Goal: Entertainment & Leisure: Consume media (video, audio)

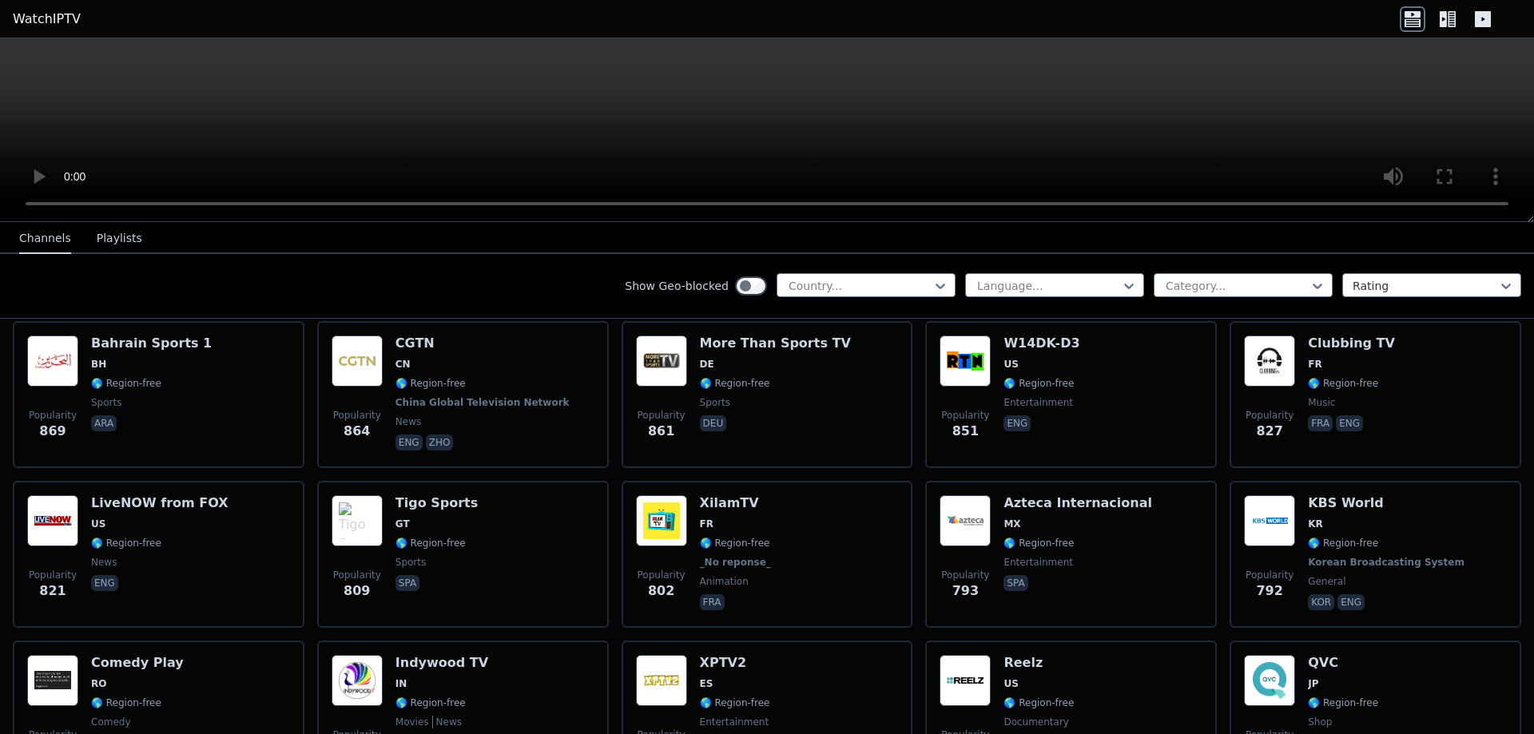
scroll to position [3674, 0]
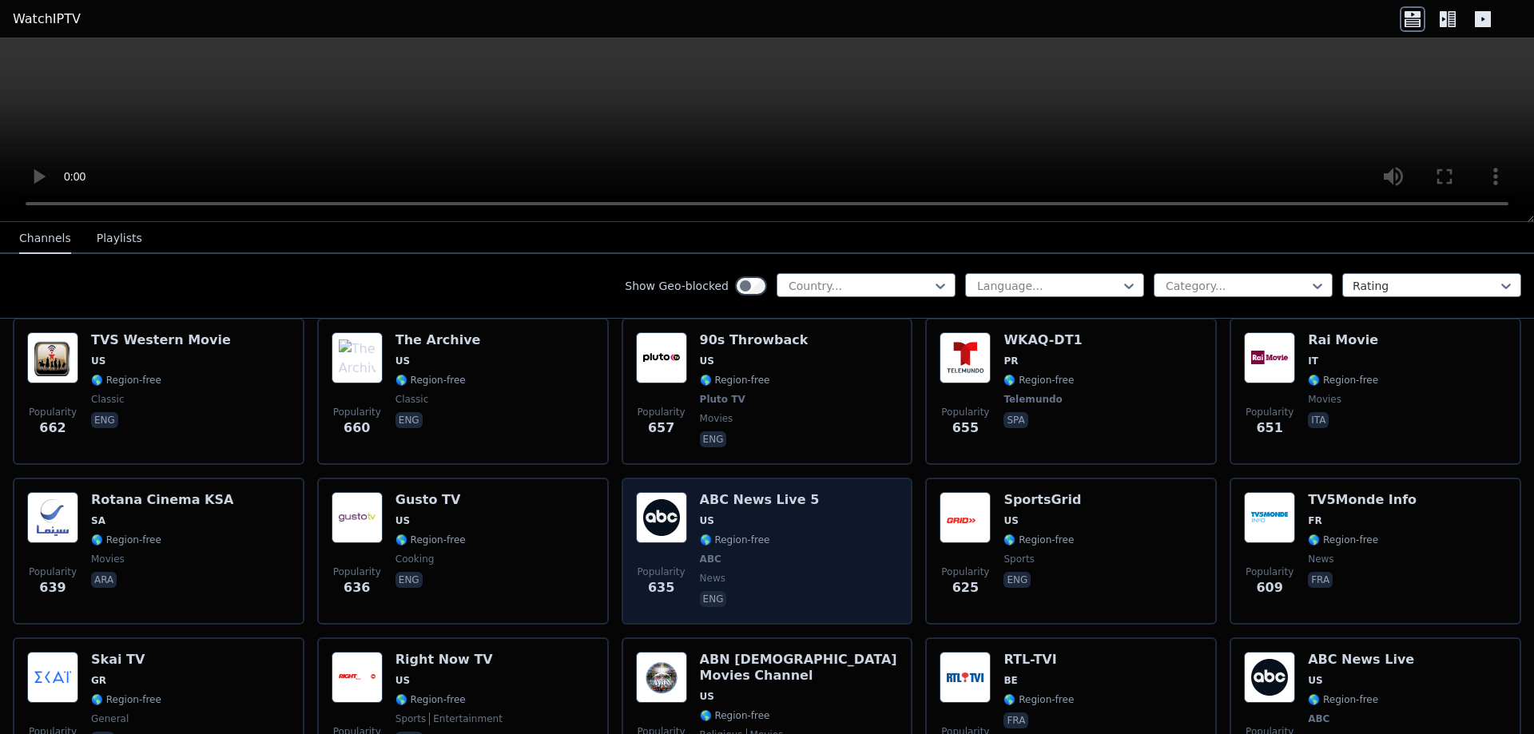
click at [650, 500] on img at bounding box center [661, 517] width 51 height 51
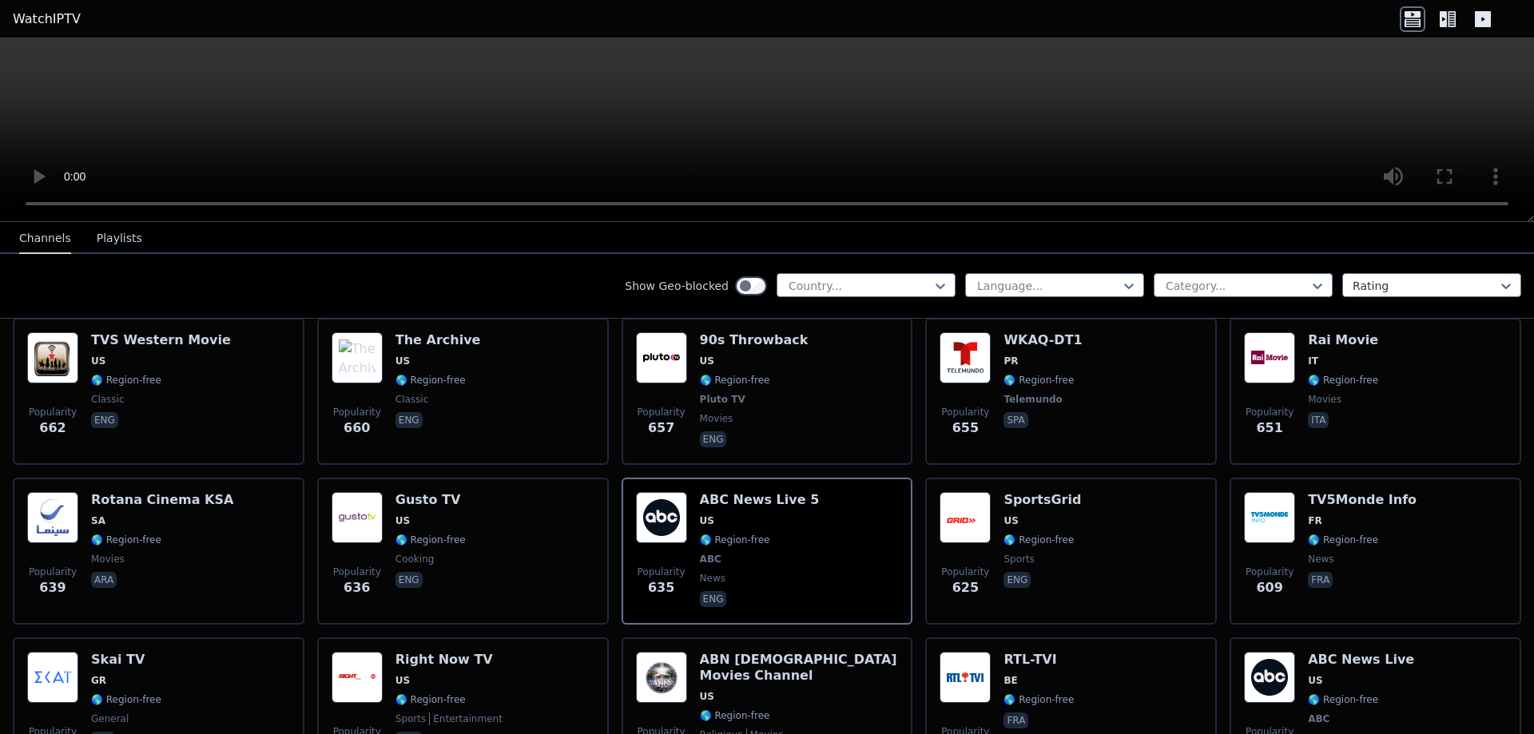
click at [104, 241] on button "Playlists" at bounding box center [120, 239] width 46 height 30
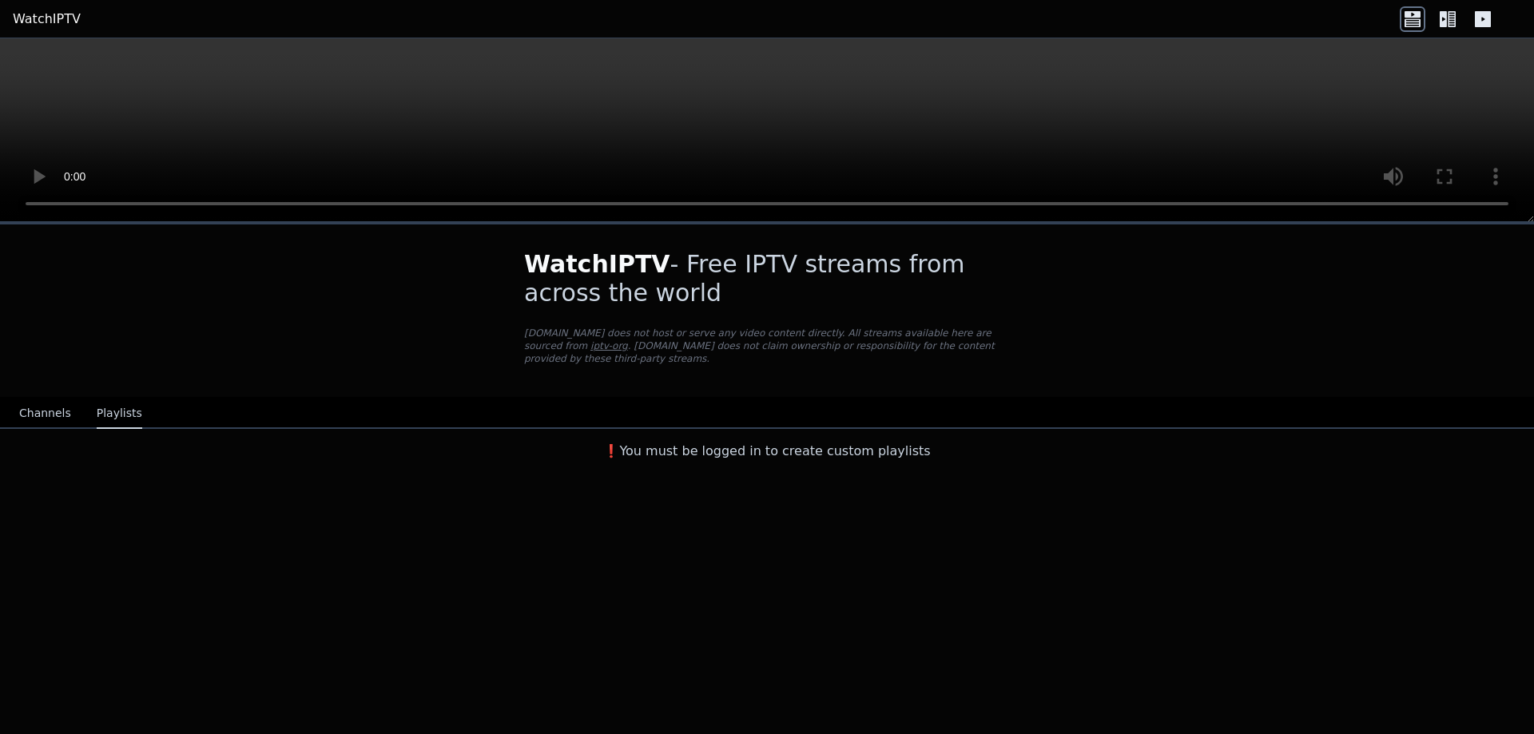
click at [50, 399] on button "Channels" at bounding box center [45, 414] width 52 height 30
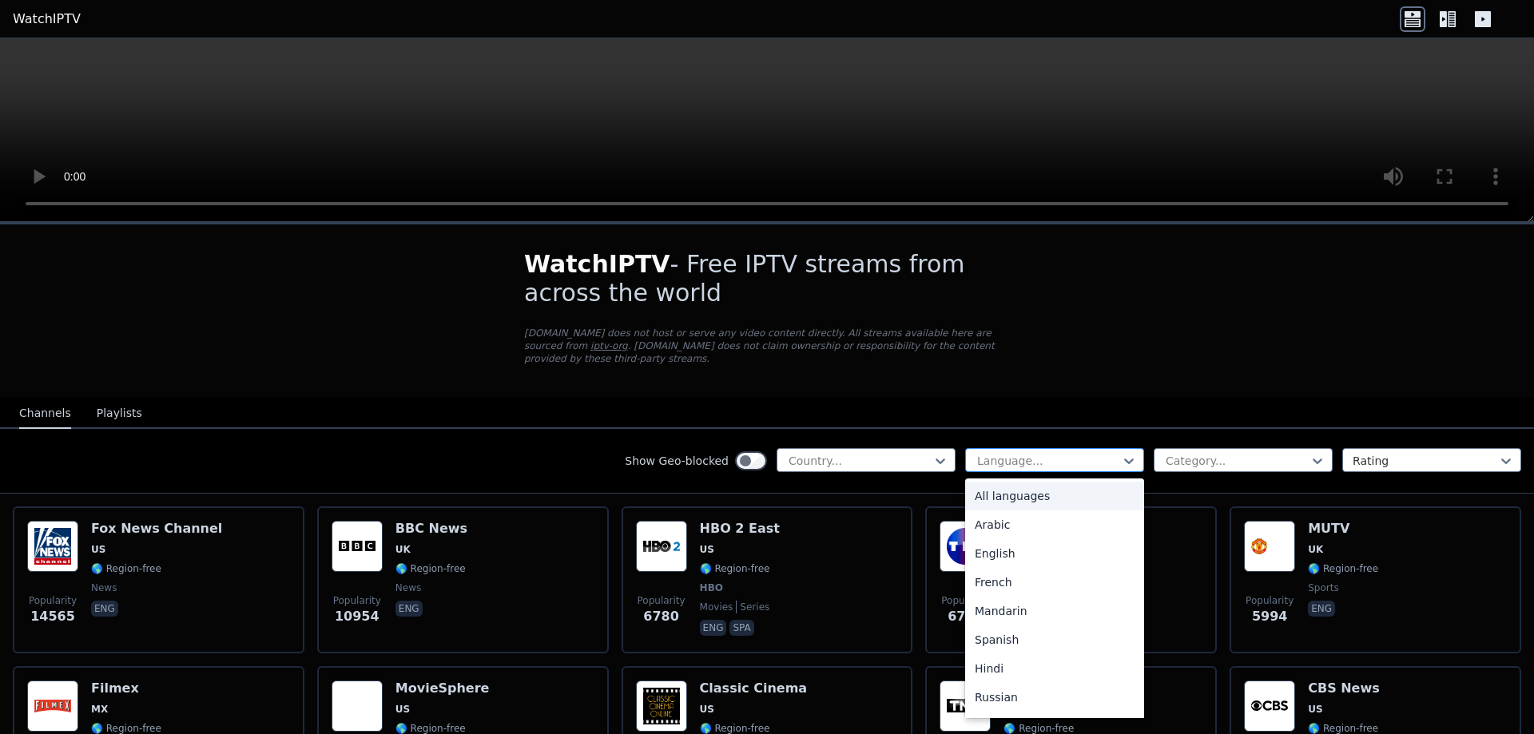
click at [995, 448] on div "Language..." at bounding box center [1054, 460] width 179 height 24
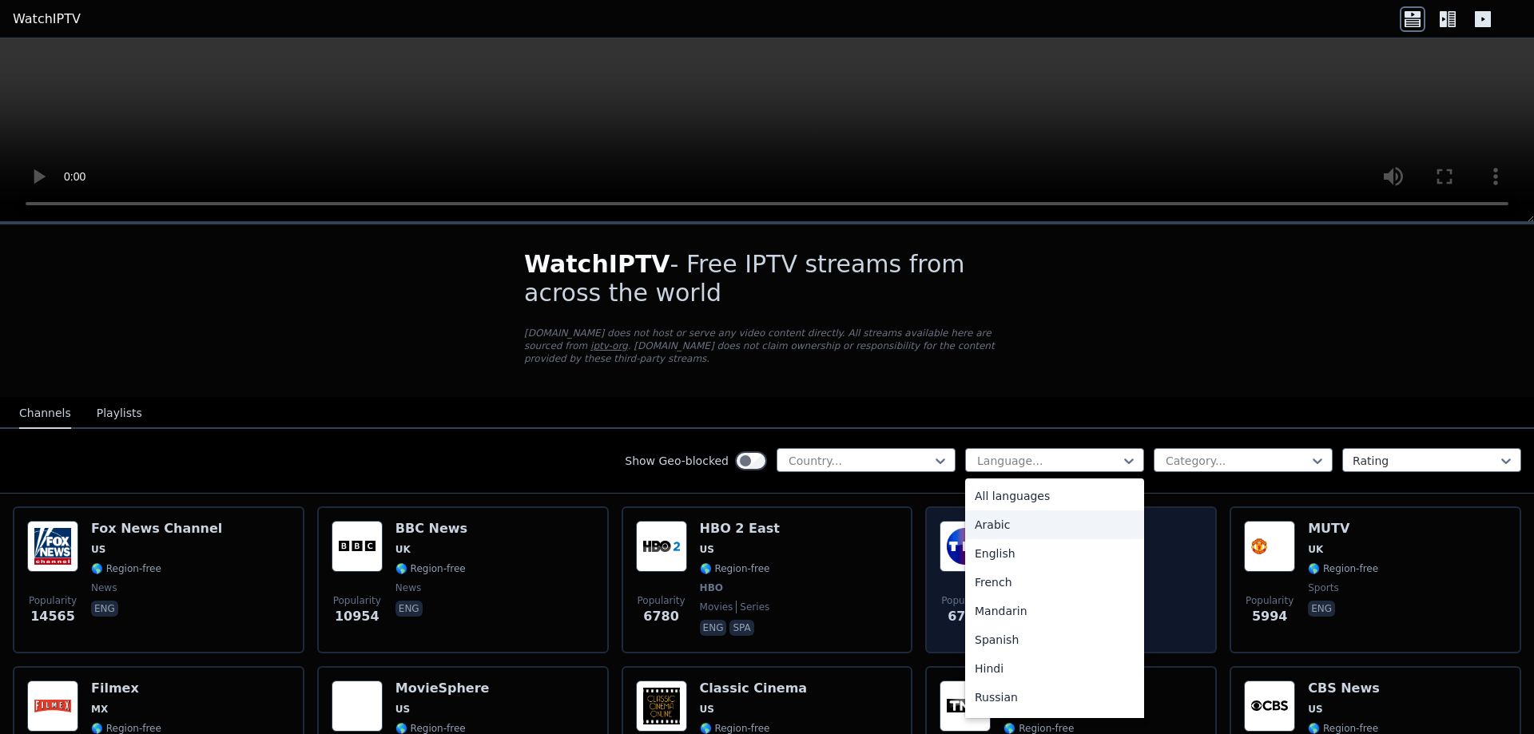
click at [978, 510] on div "Arabic" at bounding box center [1054, 524] width 179 height 29
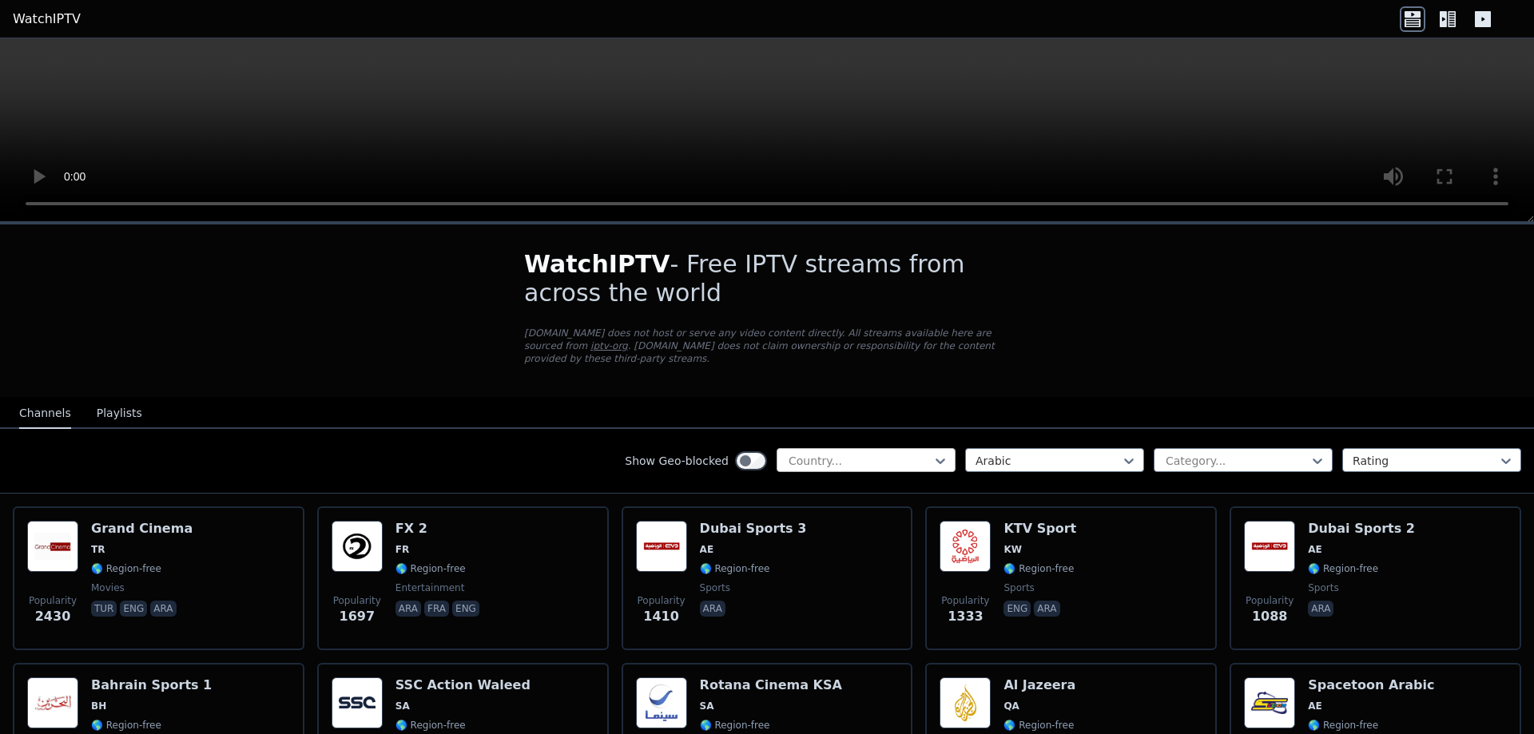
click at [891, 448] on div "Country..." at bounding box center [865, 460] width 179 height 24
click at [412, 397] on nav "Channels Playlists" at bounding box center [767, 413] width 1534 height 32
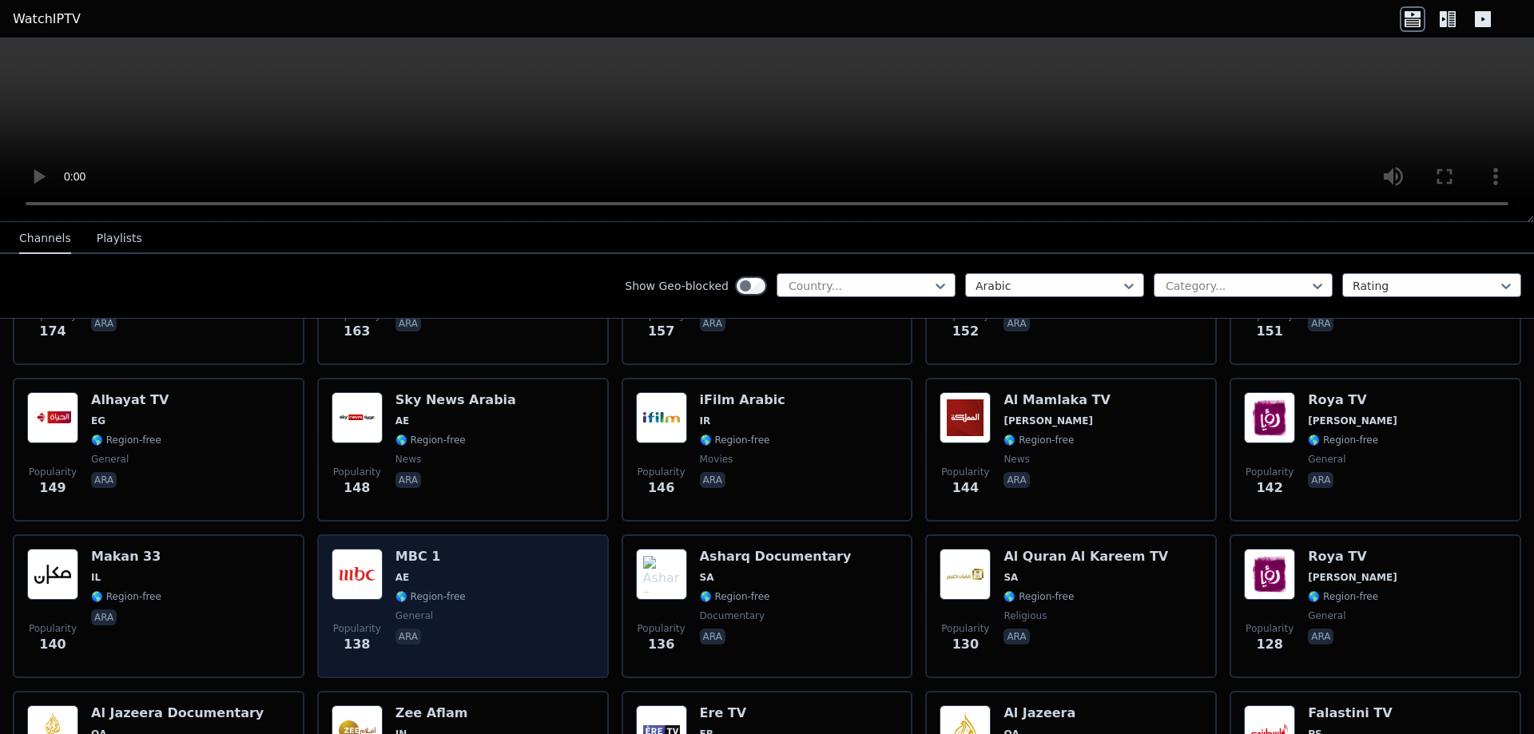
scroll to position [1278, 0]
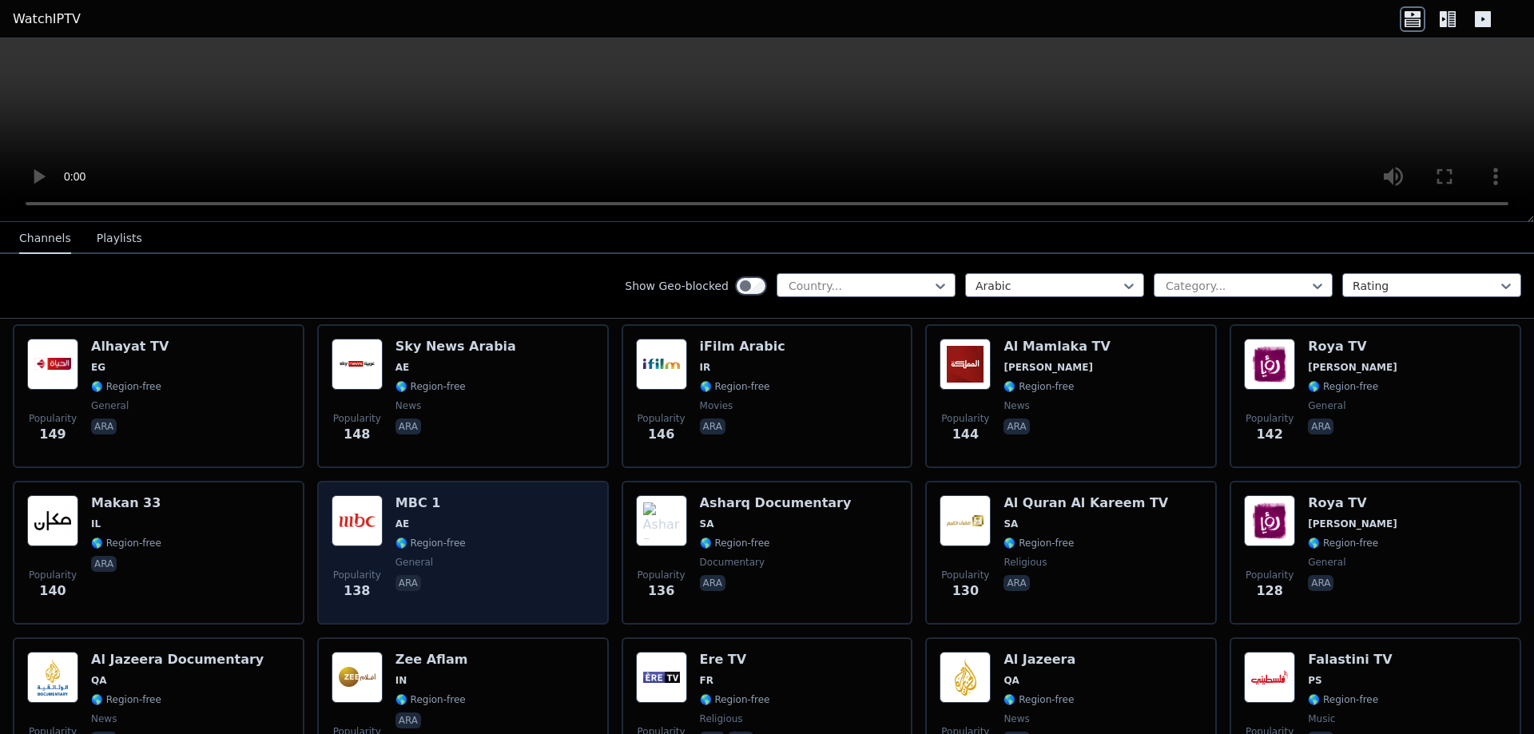
click at [420, 495] on h6 "MBC 1" at bounding box center [430, 503] width 70 height 16
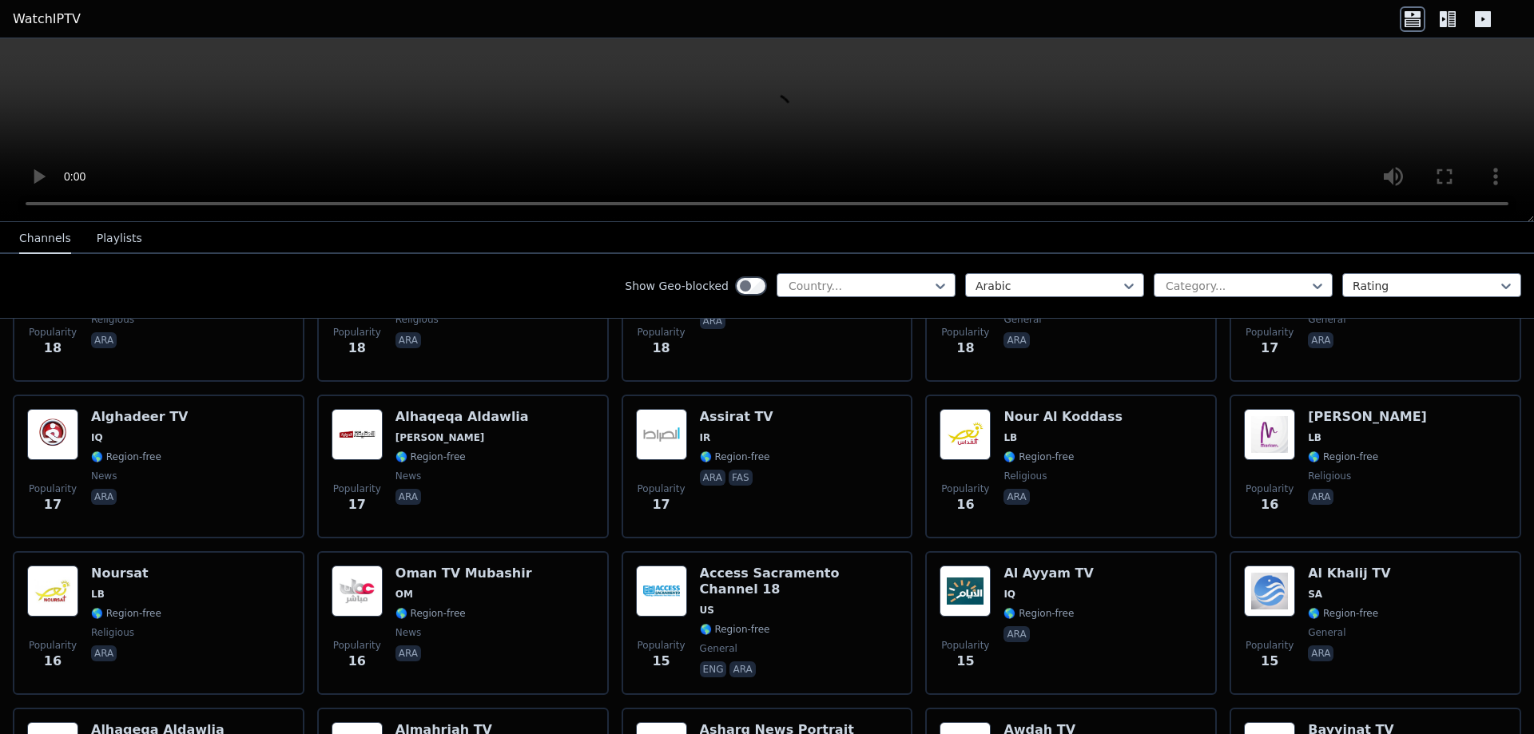
scroll to position [7664, 0]
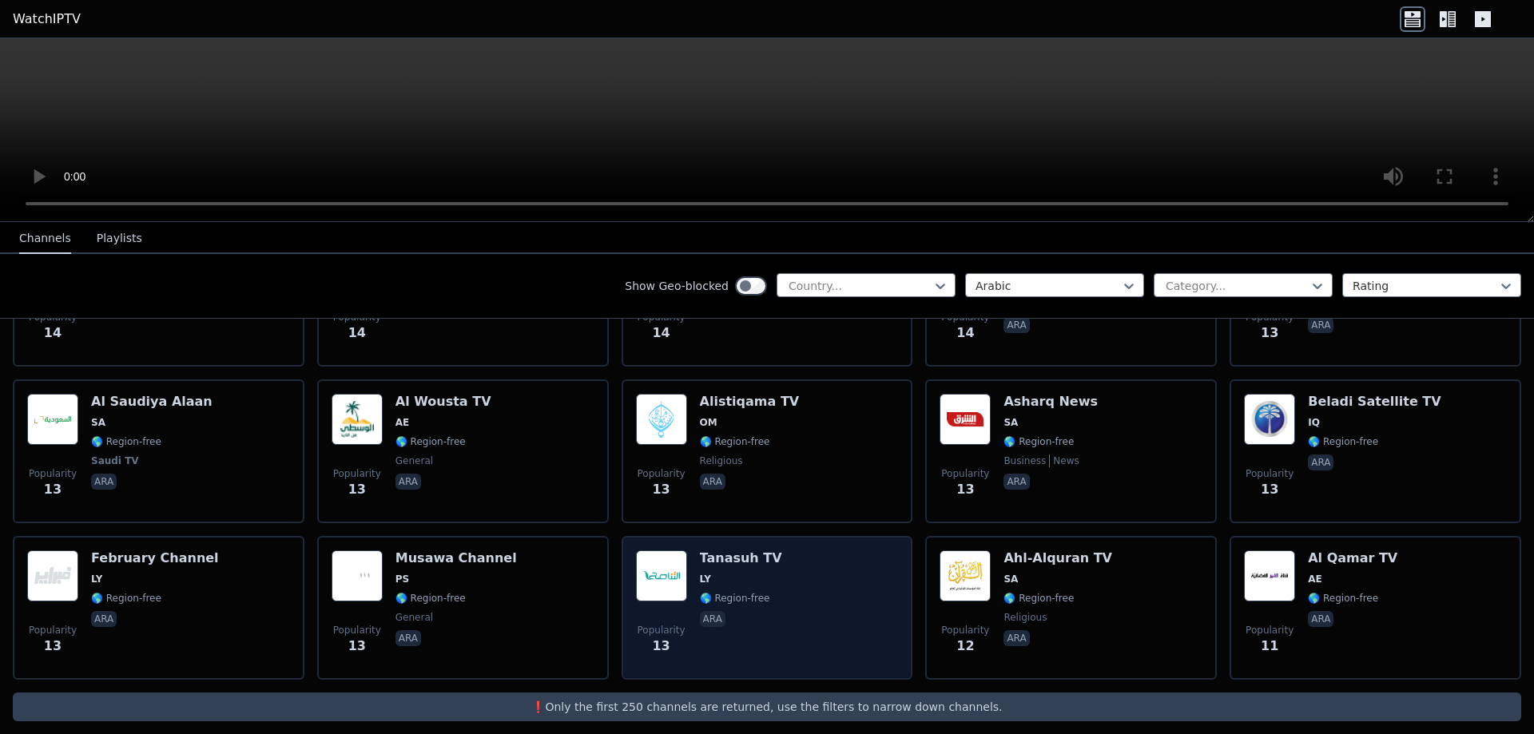
click at [804, 572] on div "Popularity 13 Tanasuh TV LY 🌎 Region-free ara" at bounding box center [767, 607] width 263 height 115
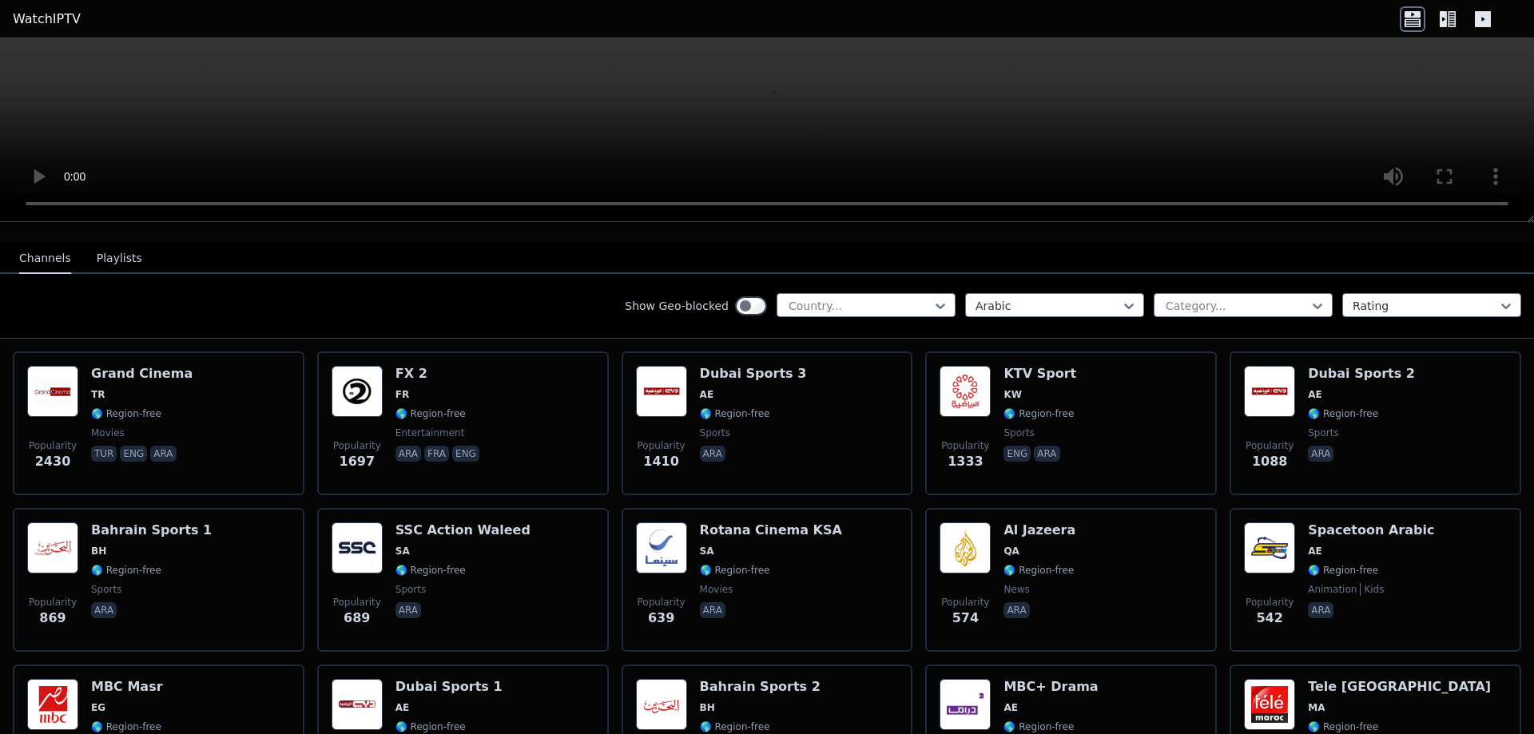
scroll to position [0, 0]
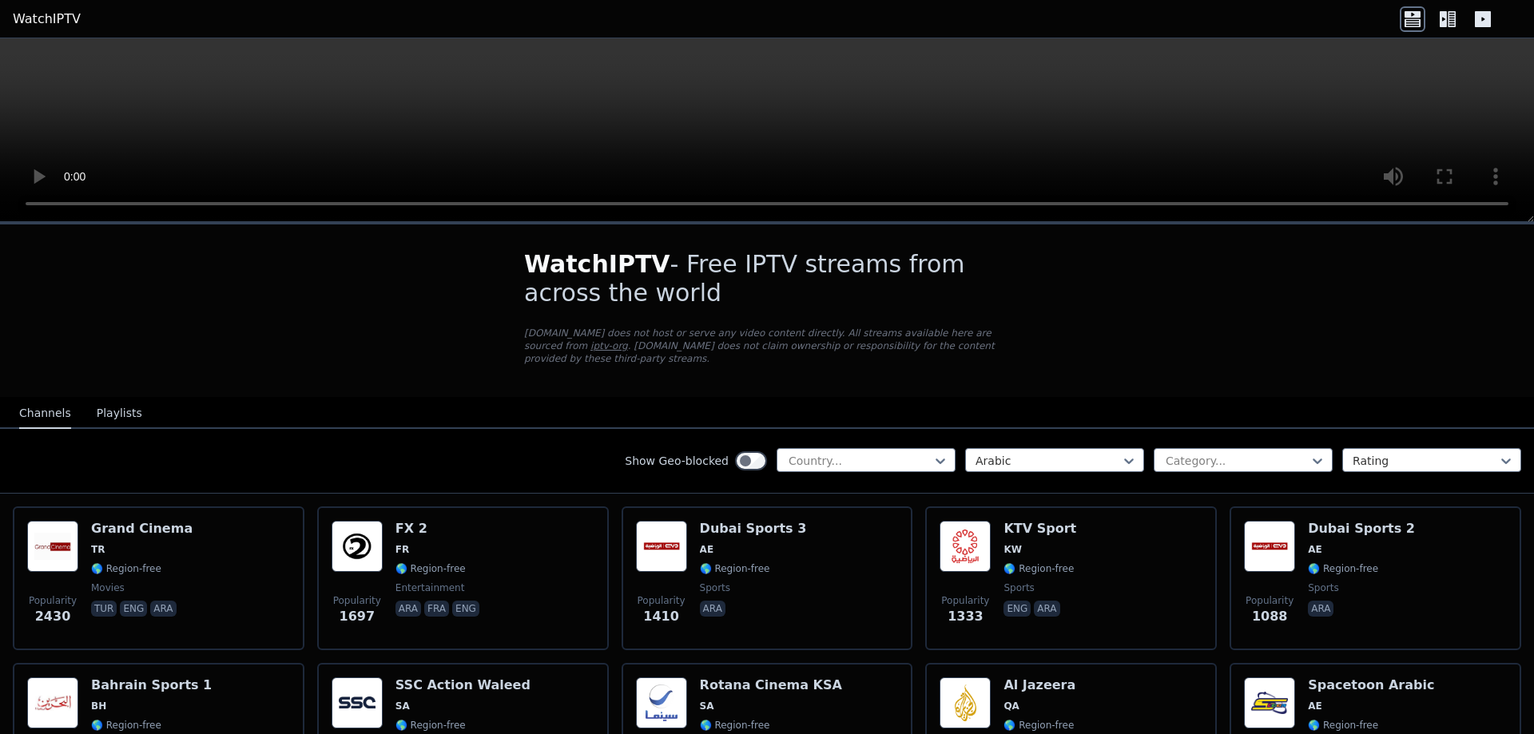
click at [1451, 19] on icon at bounding box center [1451, 19] width 8 height 16
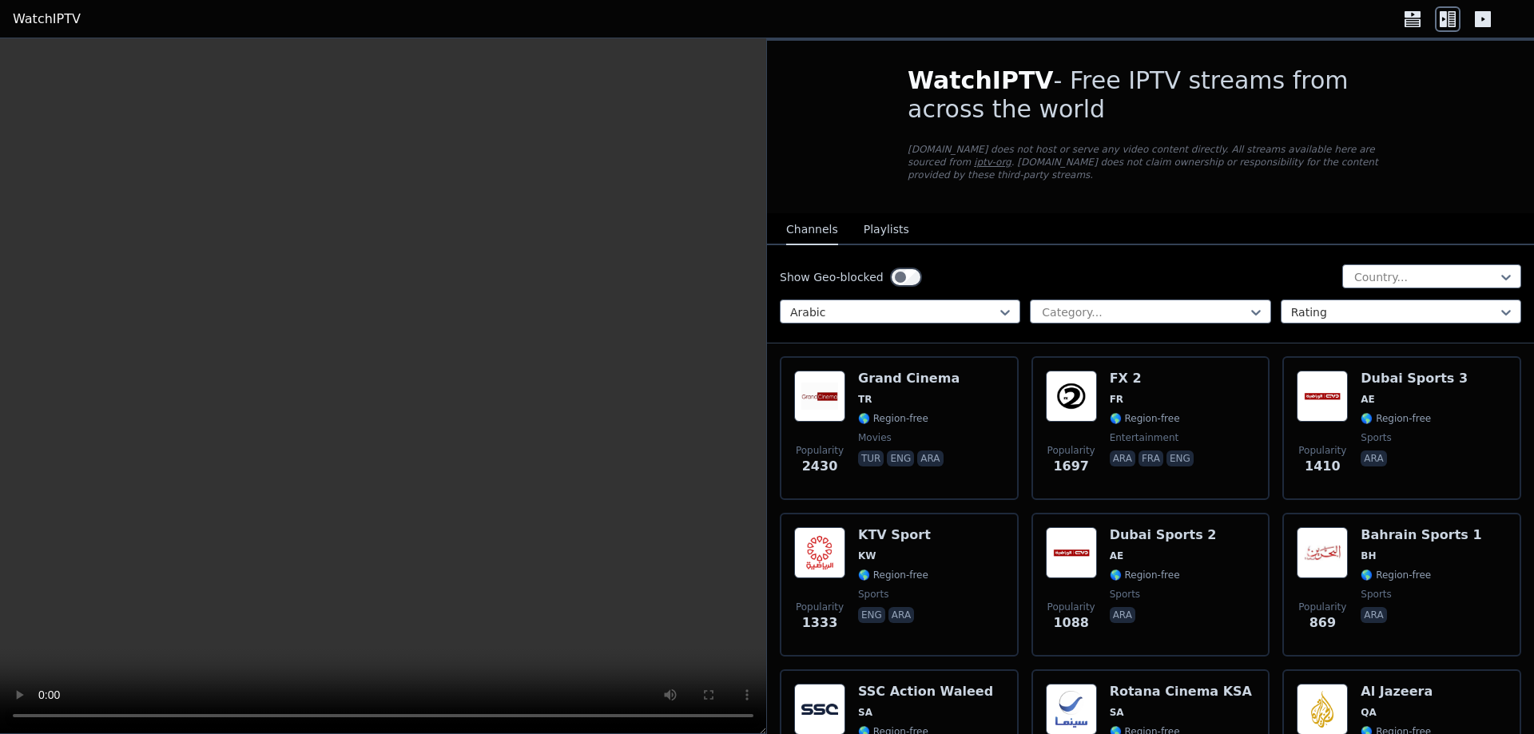
click at [1486, 17] on icon at bounding box center [1482, 19] width 16 height 16
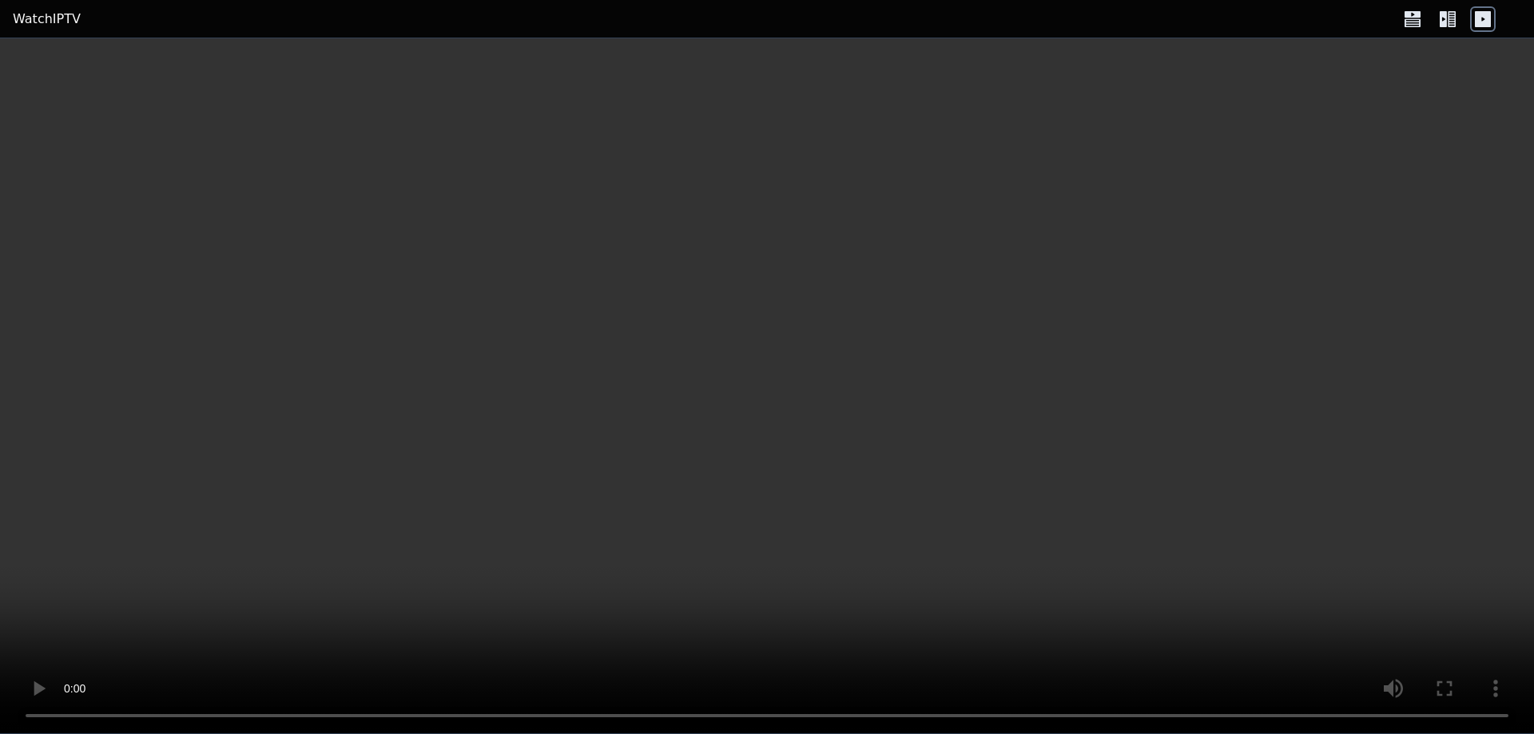
click at [1456, 17] on icon at bounding box center [1447, 19] width 26 height 26
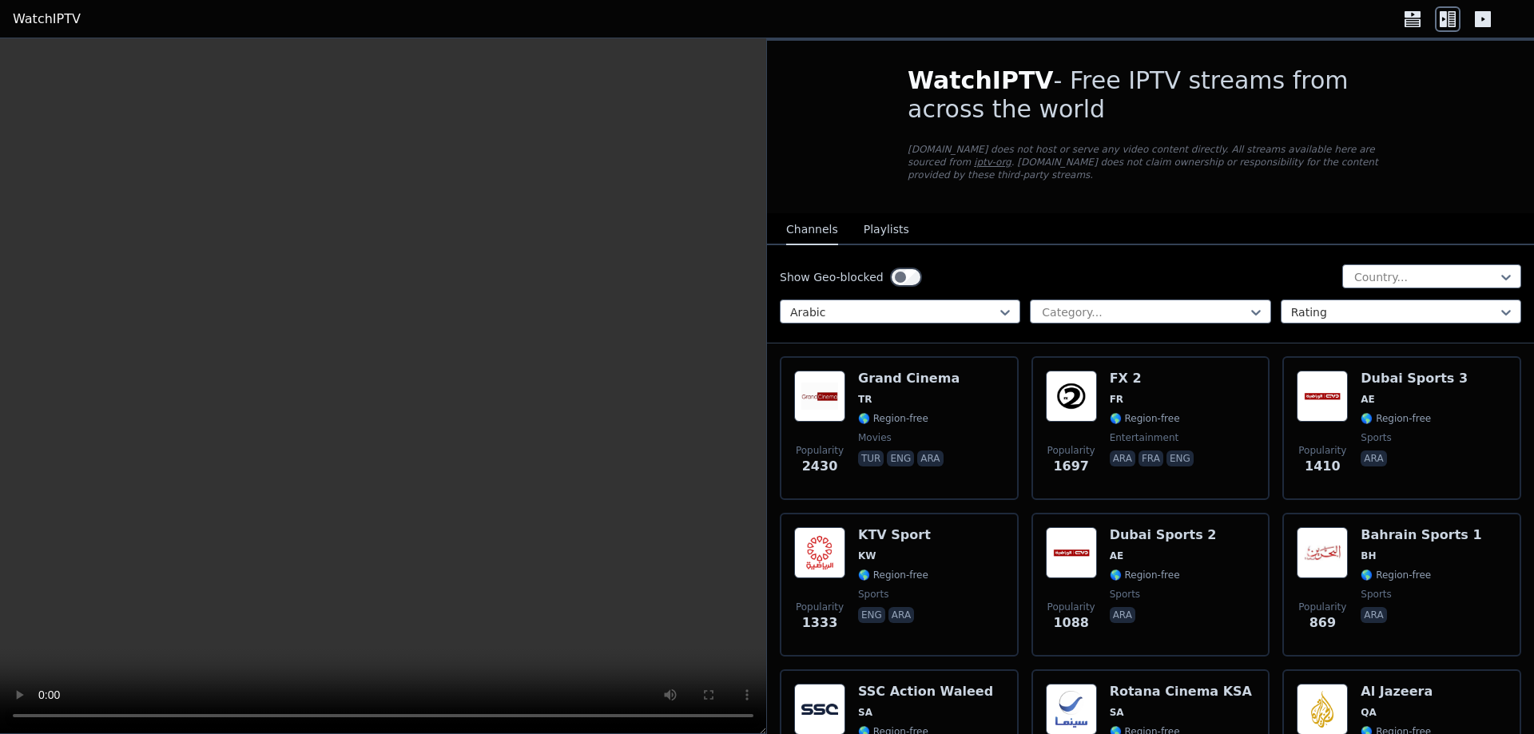
click at [1416, 16] on icon at bounding box center [1412, 14] width 16 height 6
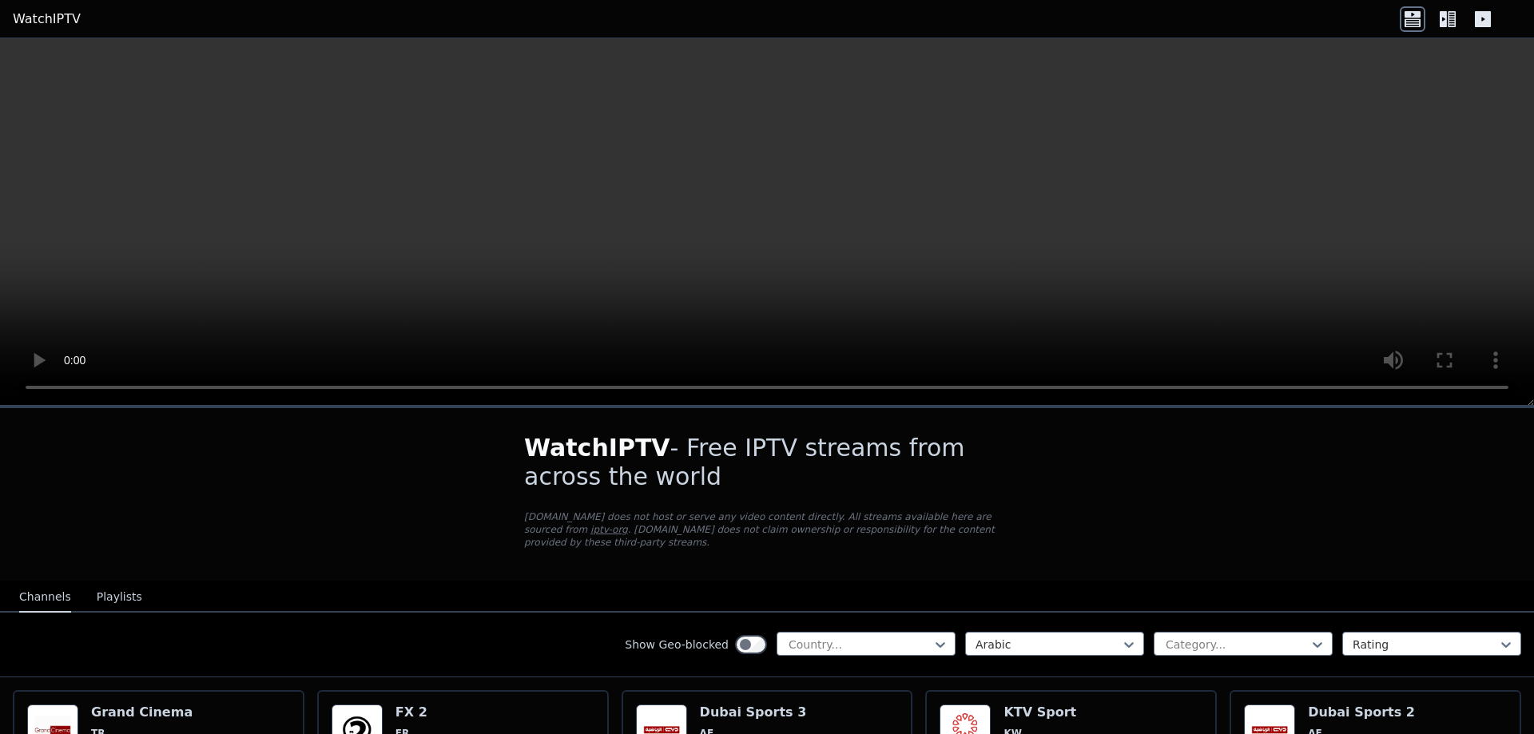
click at [118, 587] on button "Playlists" at bounding box center [120, 597] width 46 height 30
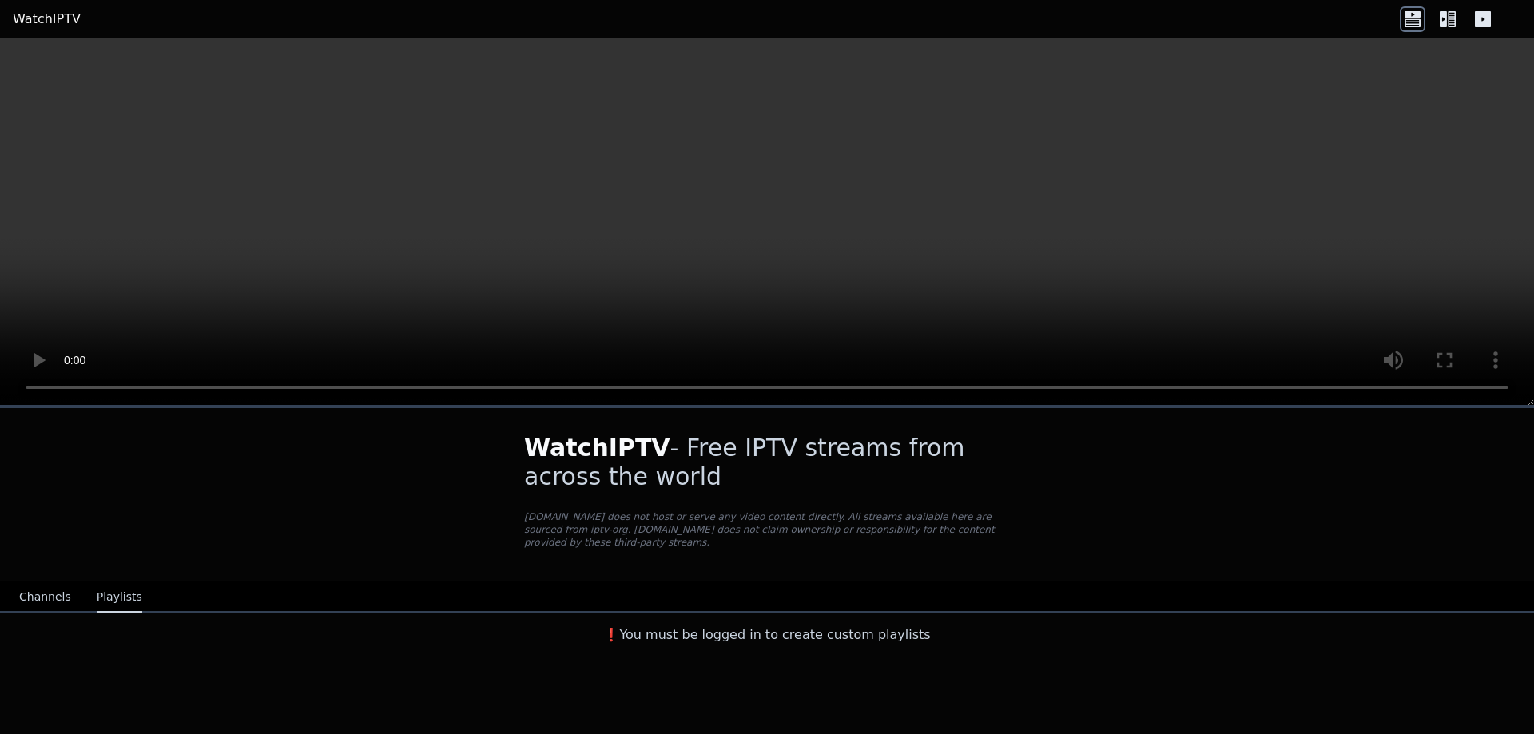
click at [36, 584] on button "Channels" at bounding box center [45, 597] width 52 height 30
